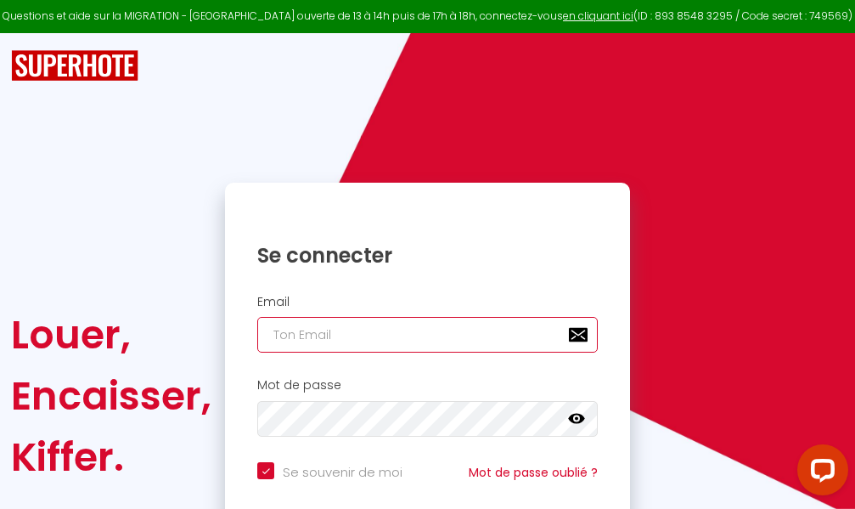
click at [474, 333] on input "email" at bounding box center [427, 335] width 341 height 36
type input "m"
checkbox input "true"
type input "ma"
checkbox input "true"
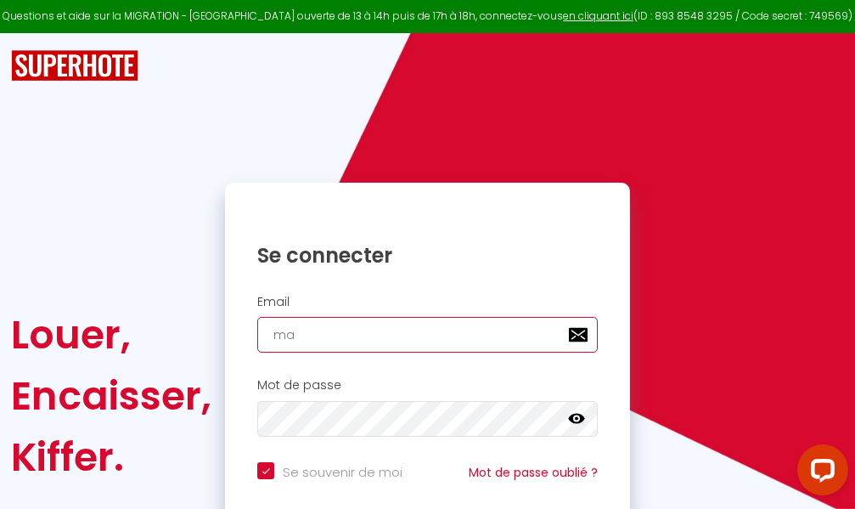
type input "mar"
checkbox input "true"
type input "marc"
checkbox input "true"
type input "marcd"
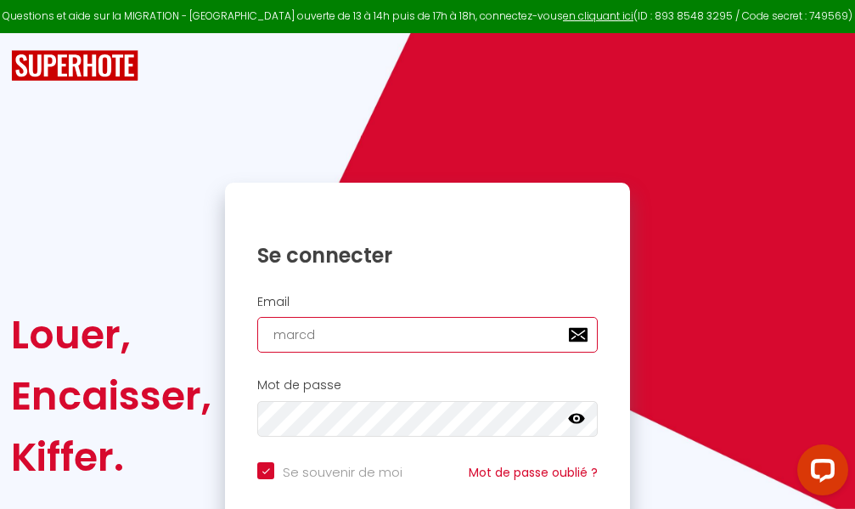
checkbox input "true"
type input "marcdp"
checkbox input "true"
type input "marcdpo"
checkbox input "true"
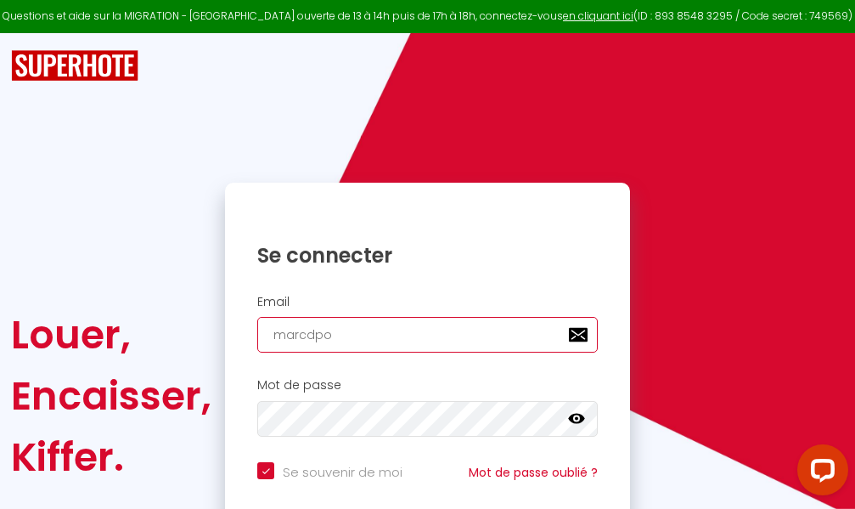
type input "marcdpoz"
checkbox input "true"
type input "marcdpoz."
checkbox input "true"
type input "marcdpoz.l"
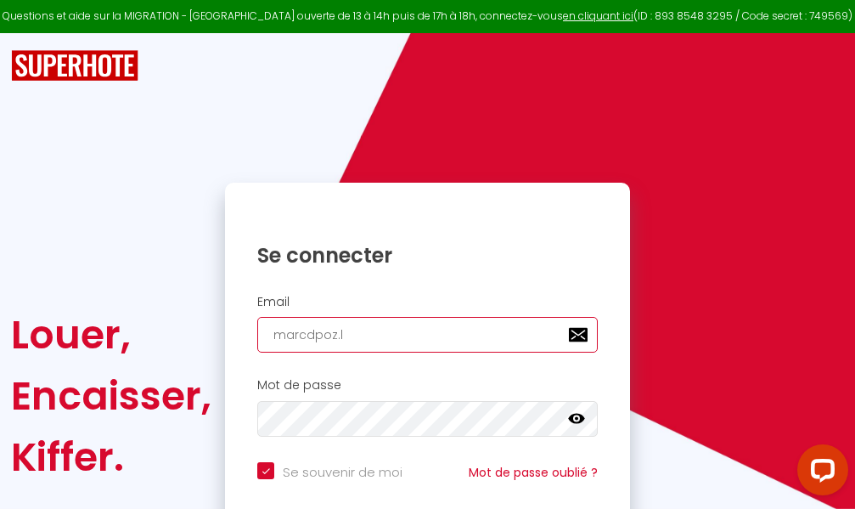
checkbox input "true"
type input "marcdpoz.lo"
checkbox input "true"
type input "marcdpoz.loc"
checkbox input "true"
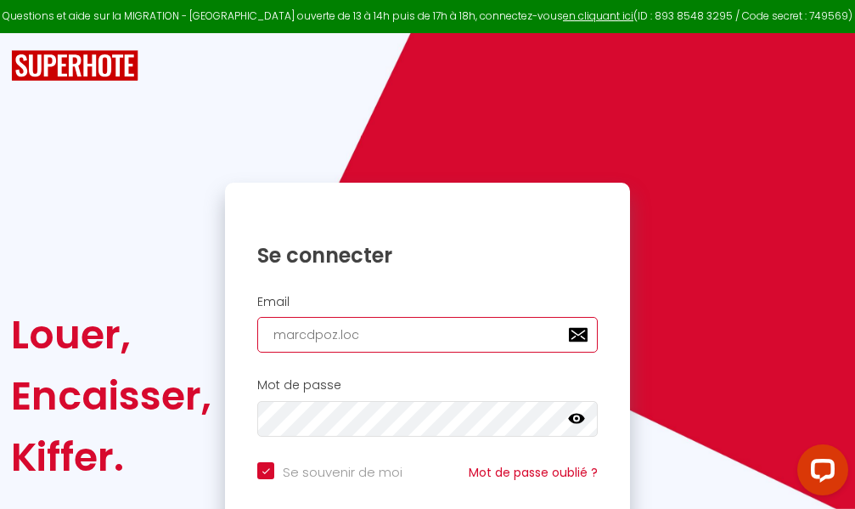
type input "marcdpoz.loca"
checkbox input "true"
type input "marcdpoz.locat"
checkbox input "true"
type input "marcdpoz.locati"
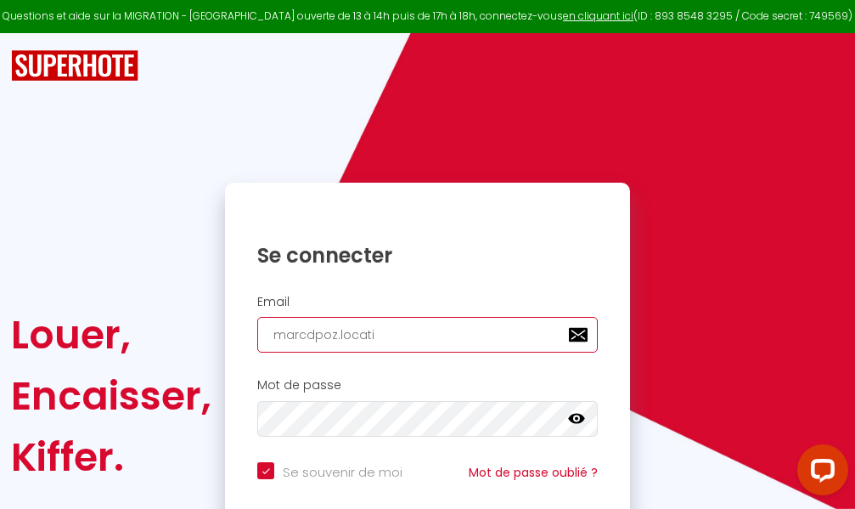
checkbox input "true"
type input "marcdpoz.locatio"
checkbox input "true"
type input "marcdpoz.location"
checkbox input "true"
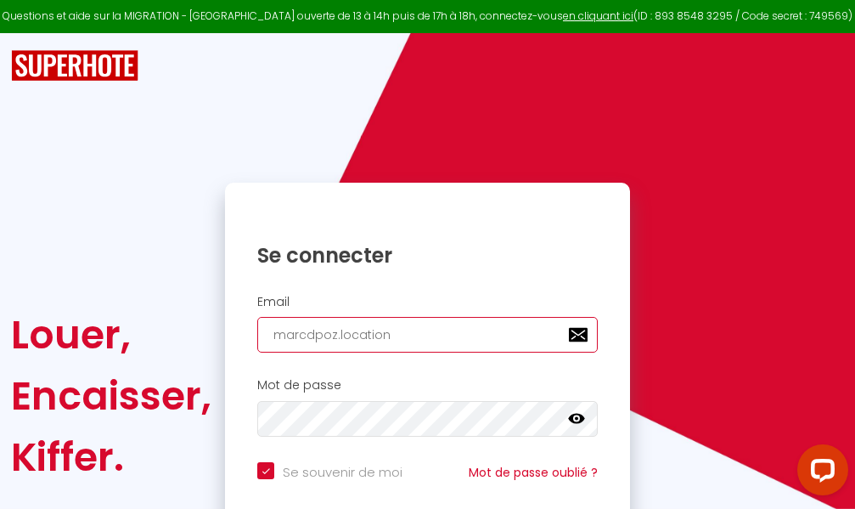
type input "marcdpoz.location@"
checkbox input "true"
type input "marcdpoz.location@g"
checkbox input "true"
type input "marcdpoz.location@gm"
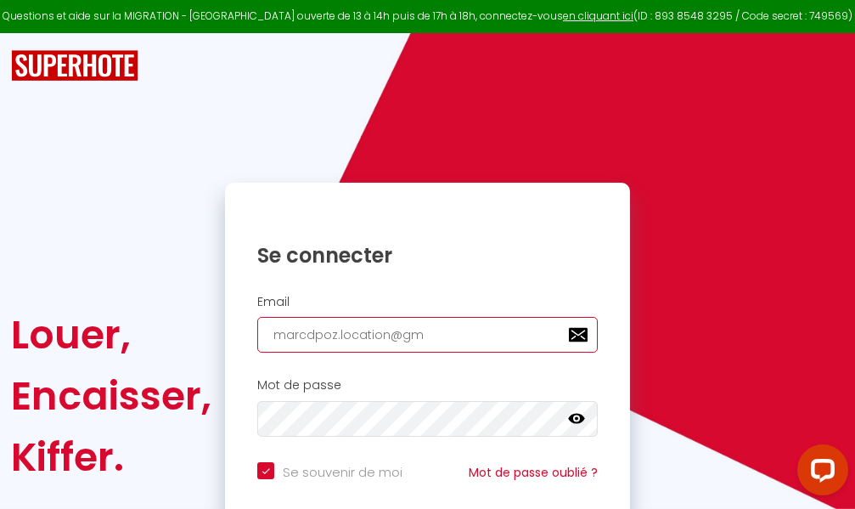
checkbox input "true"
type input "marcdpoz.location@gma"
checkbox input "true"
type input "marcdpoz.location@gmai"
checkbox input "true"
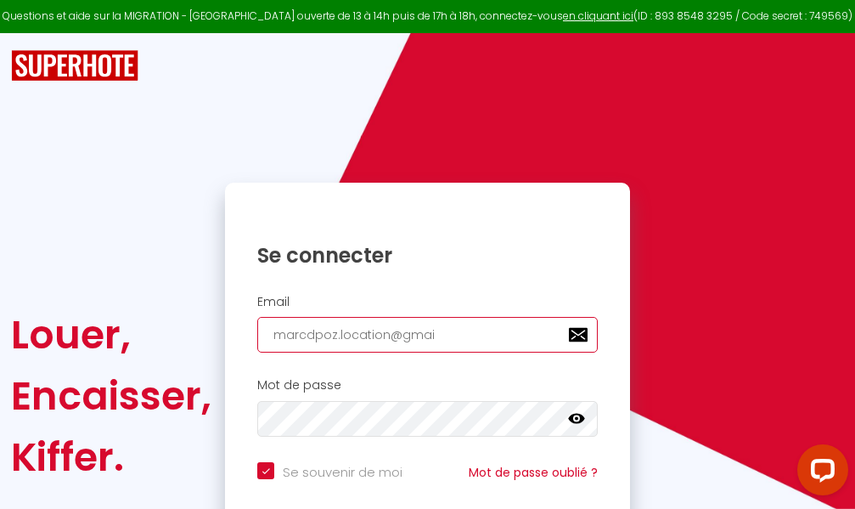
type input "[EMAIL_ADDRESS]"
checkbox input "true"
type input "[EMAIL_ADDRESS]."
checkbox input "true"
type input "marcdpoz.location@gmail.c"
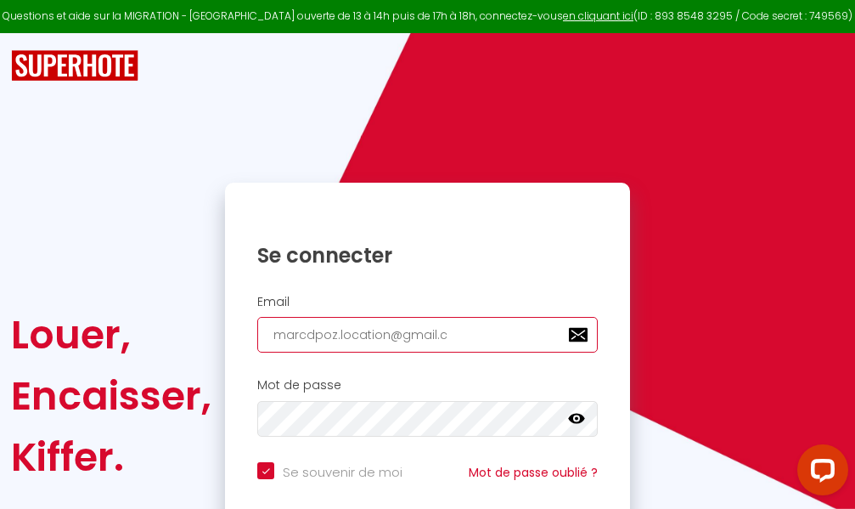
checkbox input "true"
type input "[EMAIL_ADDRESS][DOMAIN_NAME]"
checkbox input "true"
type input "[EMAIL_ADDRESS][DOMAIN_NAME]"
checkbox input "true"
